Goal: Find specific page/section

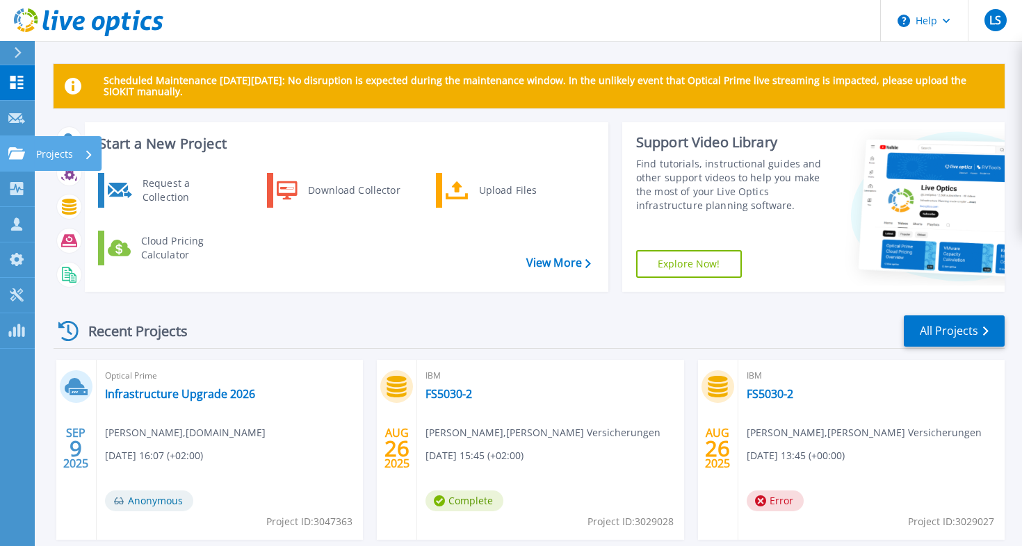
click at [26, 149] on link "Projects Projects" at bounding box center [17, 153] width 35 height 35
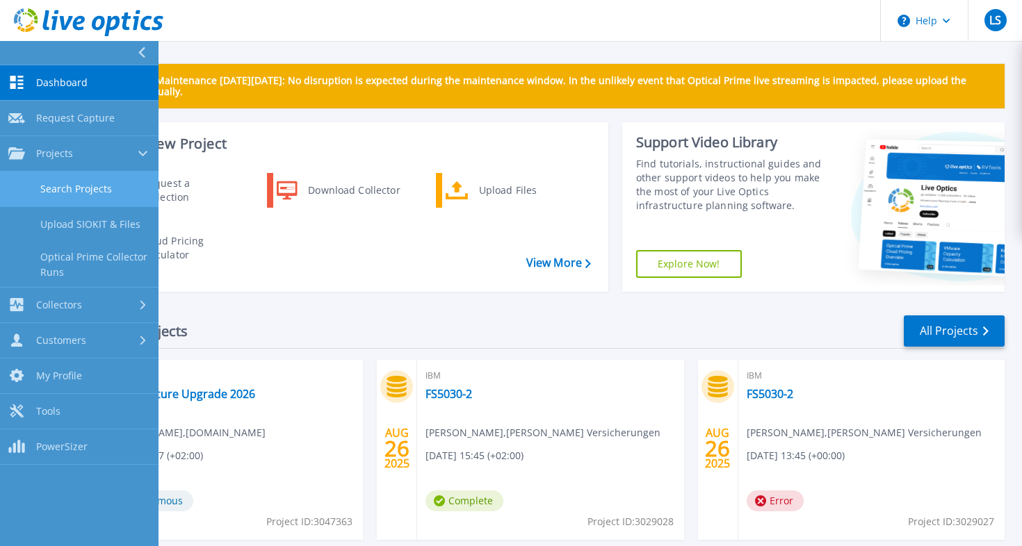
click at [68, 198] on link "Search Projects" at bounding box center [79, 189] width 159 height 35
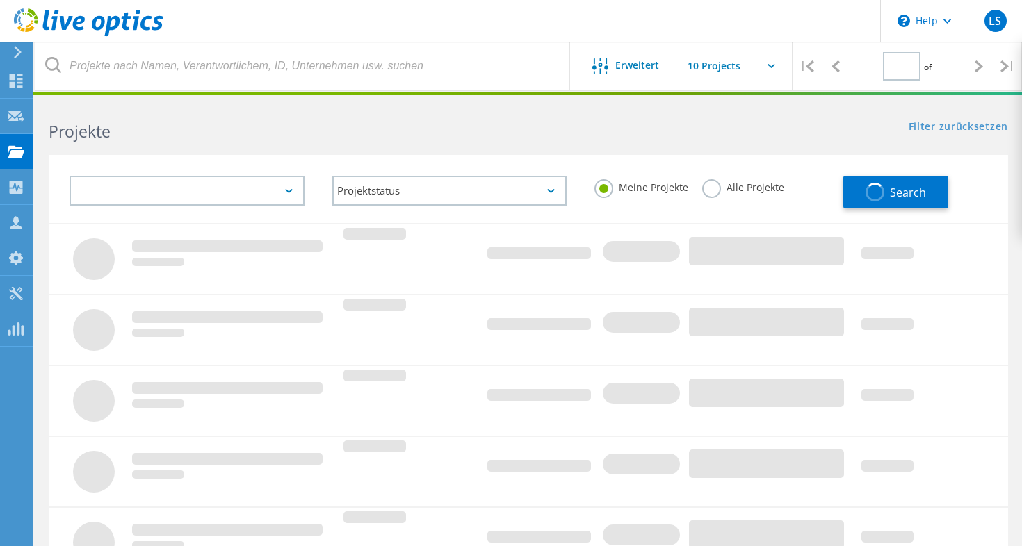
type input "1"
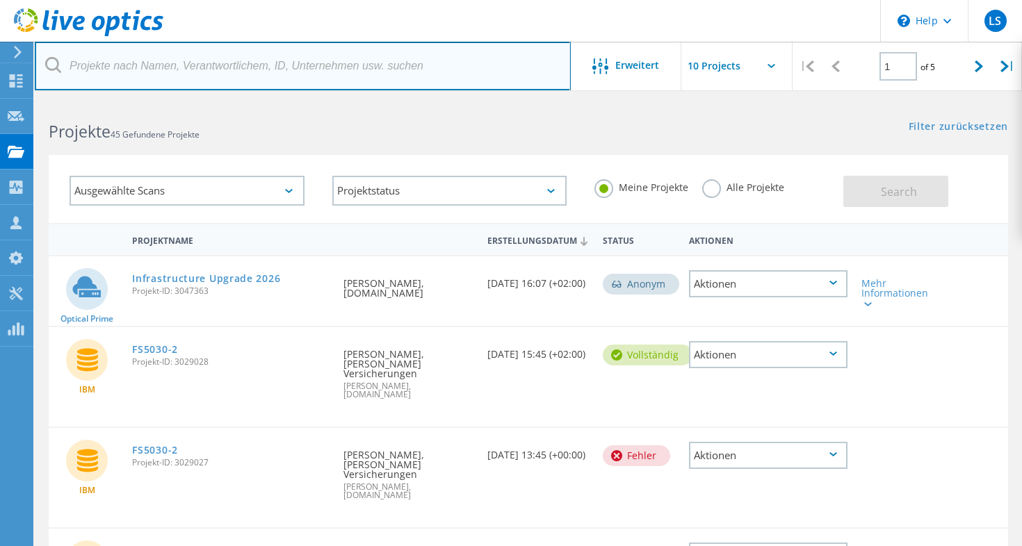
click at [180, 71] on input "text" at bounding box center [303, 66] width 536 height 49
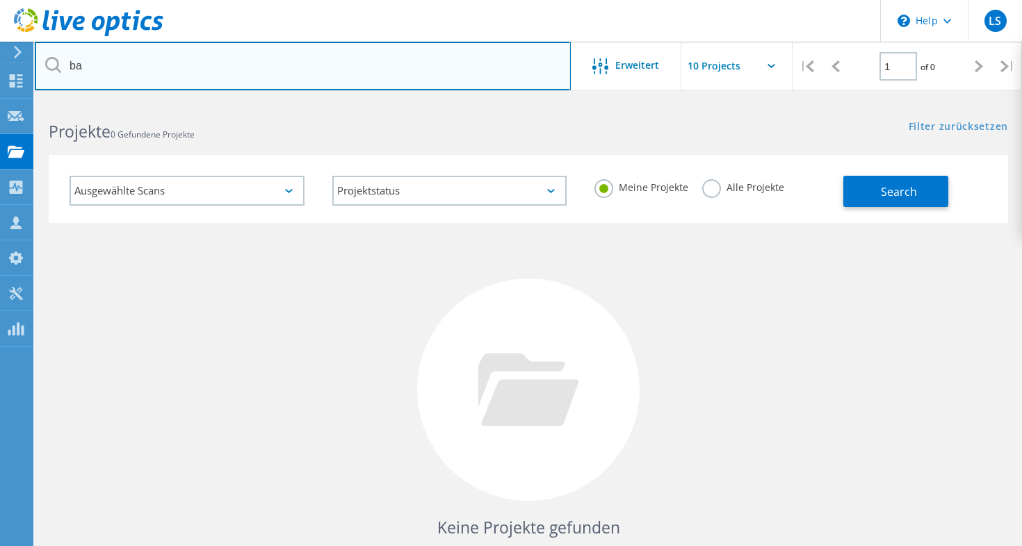
type input "b"
